Goal: Navigation & Orientation: Find specific page/section

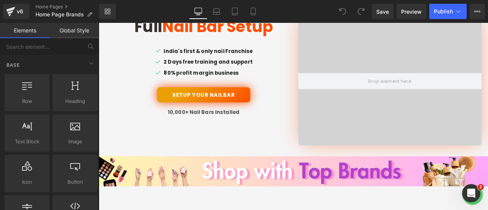
scroll to position [339, 0]
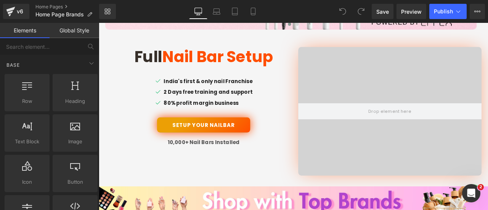
click at [428, 148] on video at bounding box center [443, 119] width 271 height 136
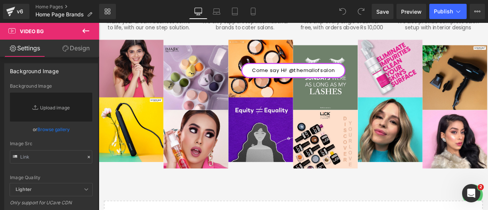
scroll to position [2132, 0]
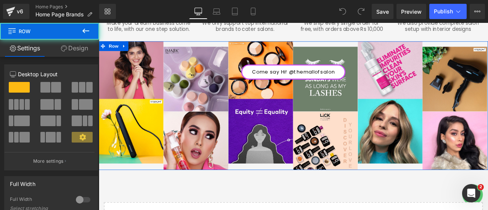
click at [330, 183] on div "Come say Hi! @themallofsalon Button Row Row" at bounding box center [329, 121] width 461 height 152
click at [270, 125] on div "Come say Hi! @themallofsalon Button Row Row" at bounding box center [329, 121] width 461 height 152
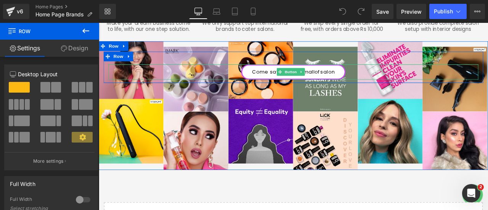
click at [406, 72] on div "Come say Hi! @themallofsalon" at bounding box center [329, 81] width 438 height 18
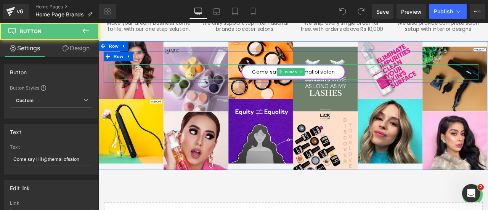
click at [300, 74] on link "Come say Hi! @themallofsalon" at bounding box center [330, 81] width 124 height 18
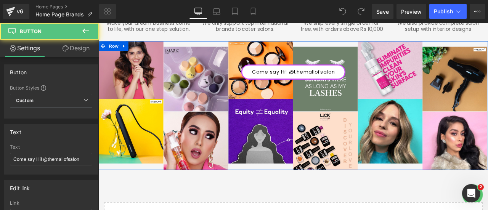
drag, startPoint x: 234, startPoint y: 64, endPoint x: 234, endPoint y: 88, distance: 24.0
click at [234, 88] on div "Come say Hi! @themallofsalon Button Row Row" at bounding box center [329, 121] width 461 height 152
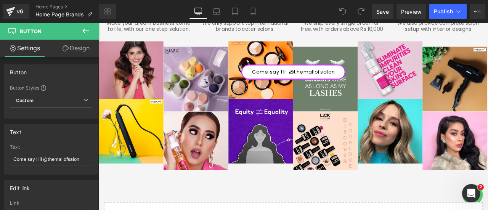
click at [87, 31] on icon at bounding box center [85, 31] width 7 height 5
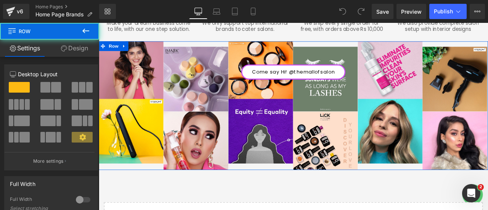
click at [185, 129] on div "Come say Hi! @themallofsalon Button Row Row" at bounding box center [329, 121] width 461 height 152
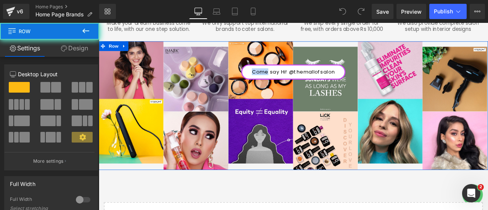
click at [185, 129] on div "Come say Hi! @themallofsalon Button Row Row" at bounding box center [329, 121] width 461 height 152
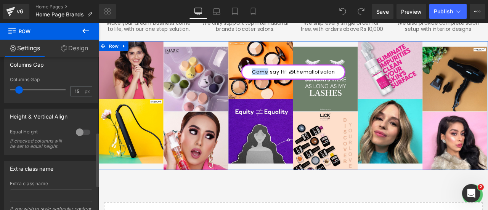
scroll to position [282, 0]
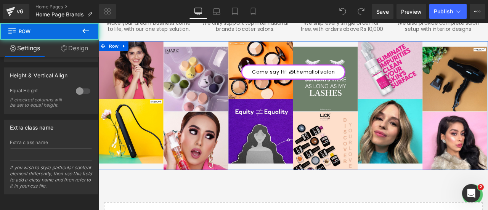
click at [289, 146] on div "Come say Hi! @themallofsalon Button Row Row" at bounding box center [329, 121] width 461 height 152
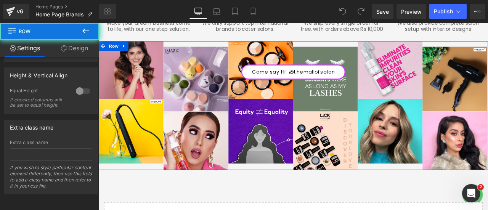
click at [289, 146] on div "Come say Hi! @themallofsalon Button Row Row" at bounding box center [329, 121] width 461 height 152
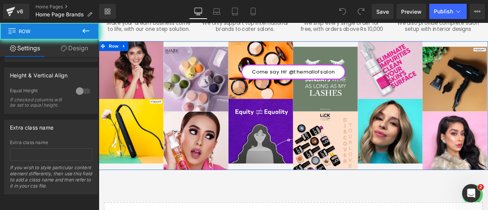
click at [289, 146] on div "Come say Hi! @themallofsalon Button Row Row" at bounding box center [329, 121] width 461 height 152
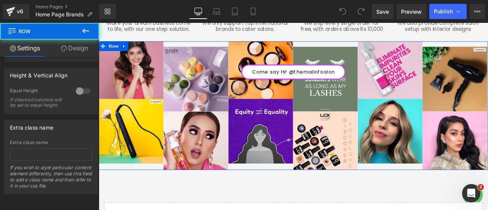
click at [289, 146] on div "Come say Hi! @themallofsalon Button Row Row" at bounding box center [329, 121] width 461 height 152
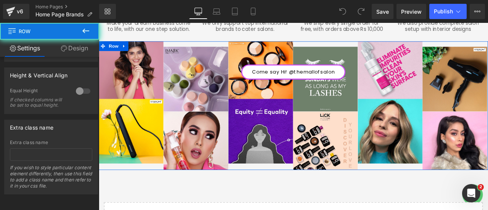
click at [289, 146] on div "Come say Hi! @themallofsalon Button Row Row" at bounding box center [329, 121] width 461 height 152
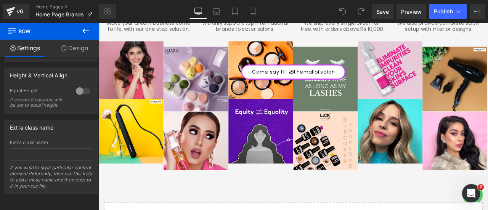
click at [85, 32] on icon at bounding box center [85, 30] width 9 height 9
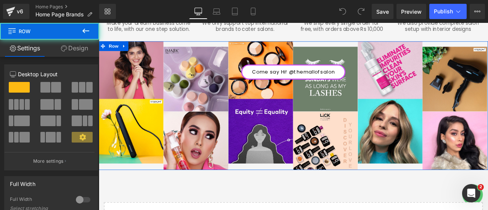
click at [200, 134] on div "Come say Hi! @themallofsalon Button Row Row" at bounding box center [329, 121] width 461 height 152
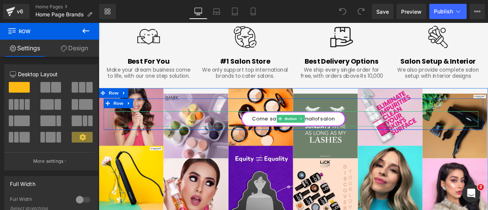
scroll to position [2076, 0]
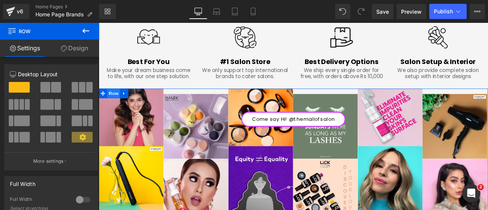
click at [118, 101] on span "Row" at bounding box center [116, 106] width 15 height 11
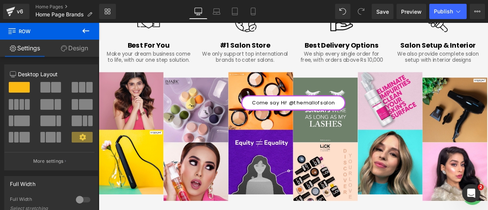
scroll to position [2096, 0]
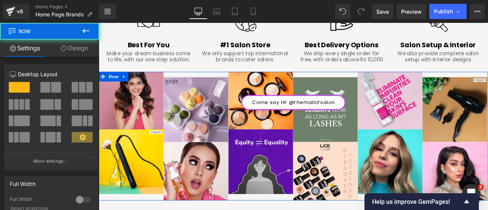
click at [315, 199] on div "Come say Hi! @themallofsalon Button Row Row 32px" at bounding box center [329, 157] width 461 height 152
click at [227, 152] on div "Come say Hi! @themallofsalon Button Row Row 32px" at bounding box center [329, 157] width 461 height 152
